Goal: Task Accomplishment & Management: Complete application form

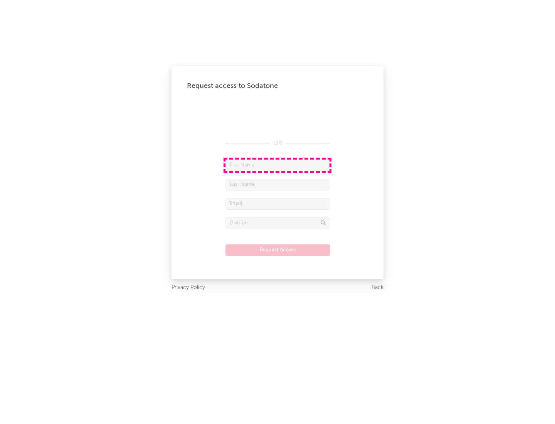
click at [277, 165] on input "text" at bounding box center [277, 166] width 104 height 12
type input "[PERSON_NAME]"
click at [277, 184] on input "text" at bounding box center [277, 185] width 104 height 12
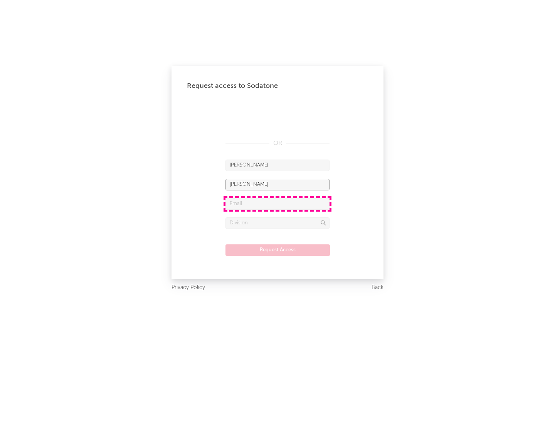
type input "[PERSON_NAME]"
click at [277, 203] on input "text" at bounding box center [277, 204] width 104 height 12
type input "[EMAIL_ADDRESS][DOMAIN_NAME]"
click at [277, 223] on input "text" at bounding box center [277, 223] width 104 height 12
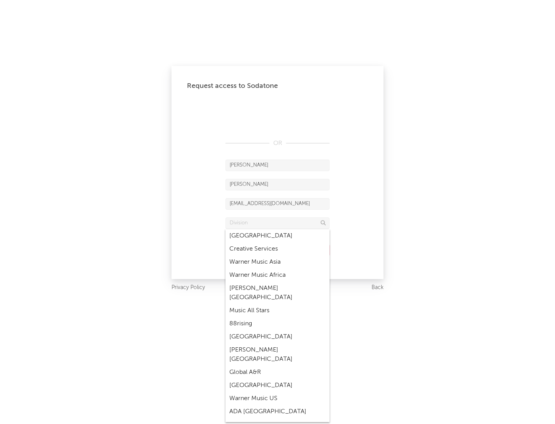
click at [277, 304] on div "Music All Stars" at bounding box center [277, 310] width 104 height 13
type input "Music All Stars"
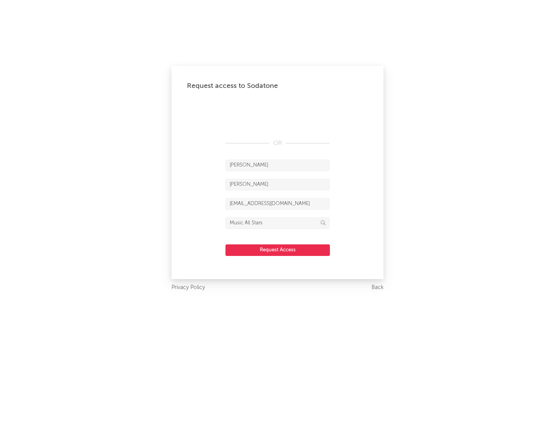
click at [277, 250] on button "Request Access" at bounding box center [277, 250] width 104 height 12
